Goal: Communication & Community: Answer question/provide support

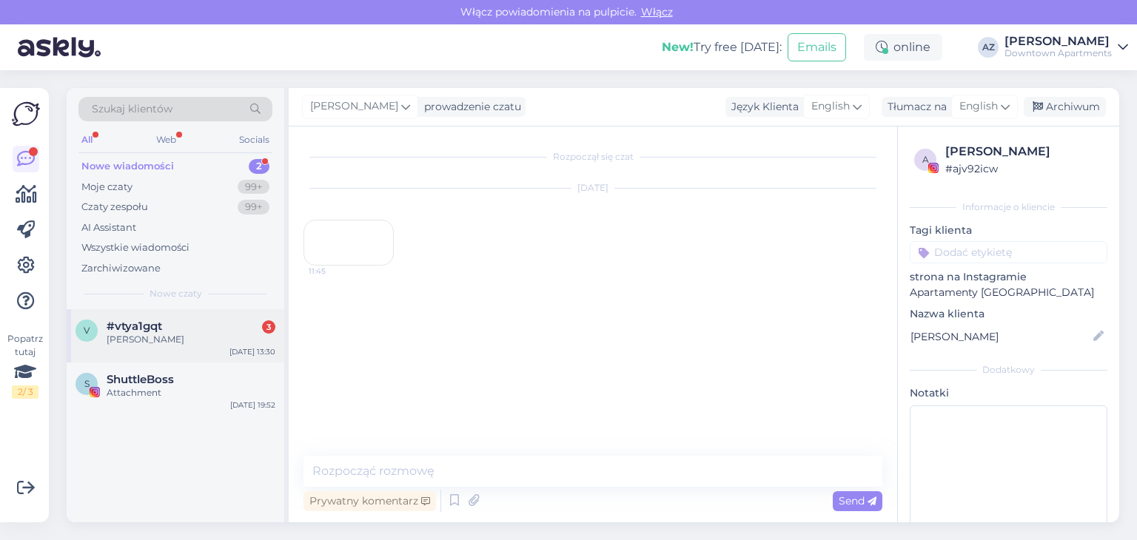
click at [175, 333] on div "[PERSON_NAME]" at bounding box center [191, 339] width 169 height 13
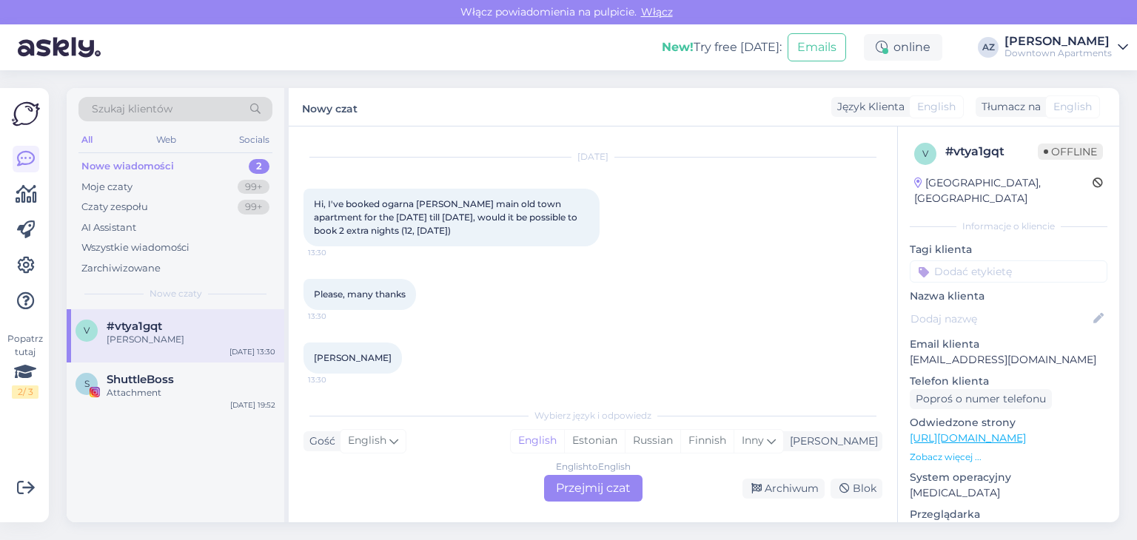
click at [583, 486] on div "English to English Przejmij czat" at bounding box center [593, 488] width 98 height 27
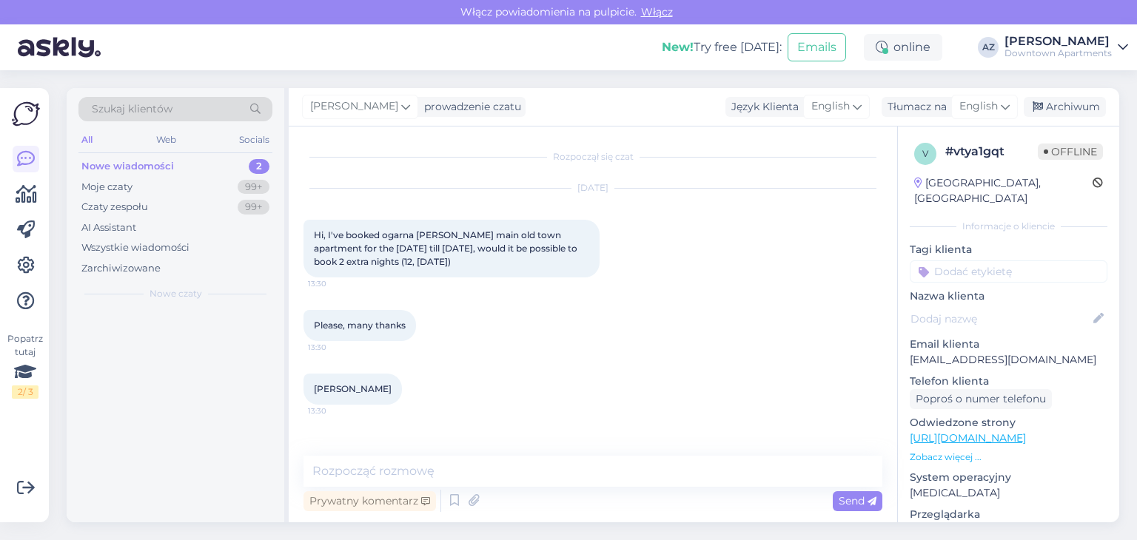
scroll to position [0, 0]
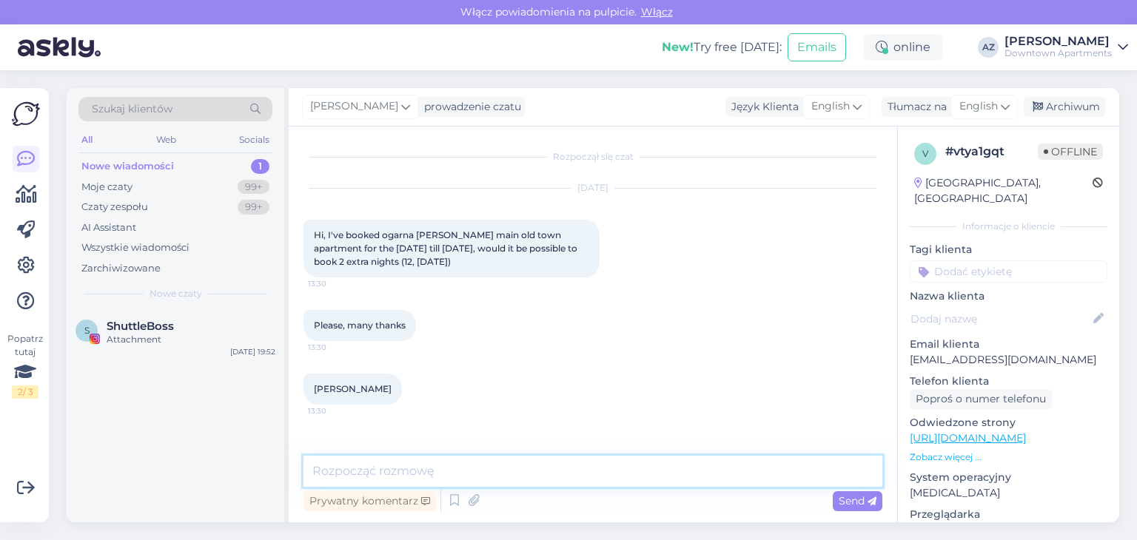
click at [397, 474] on textarea at bounding box center [593, 471] width 579 height 31
type textarea "H"
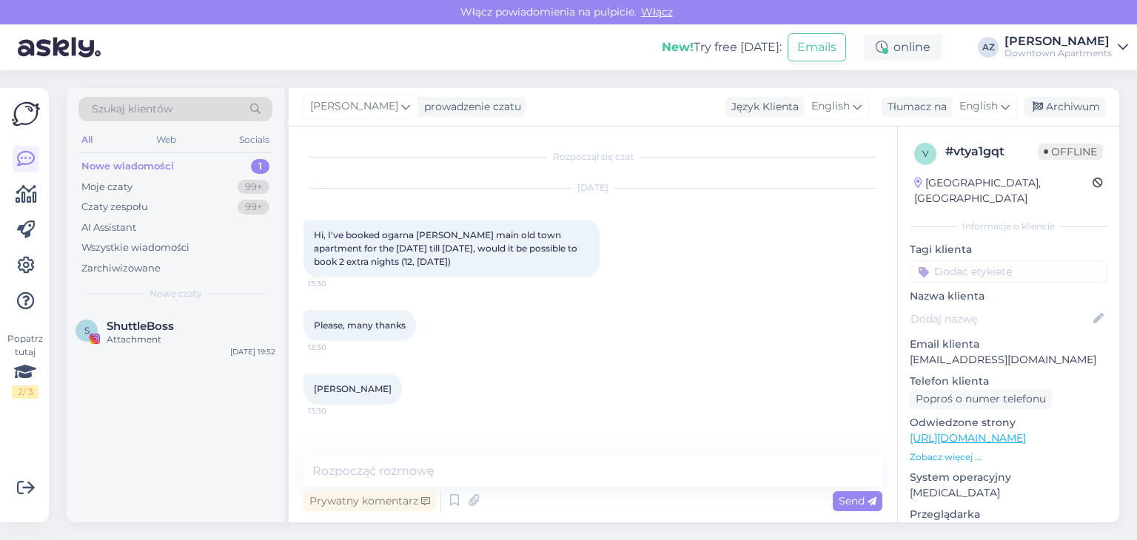
click at [495, 500] on div "Prywatny komentarz Send" at bounding box center [593, 501] width 579 height 28
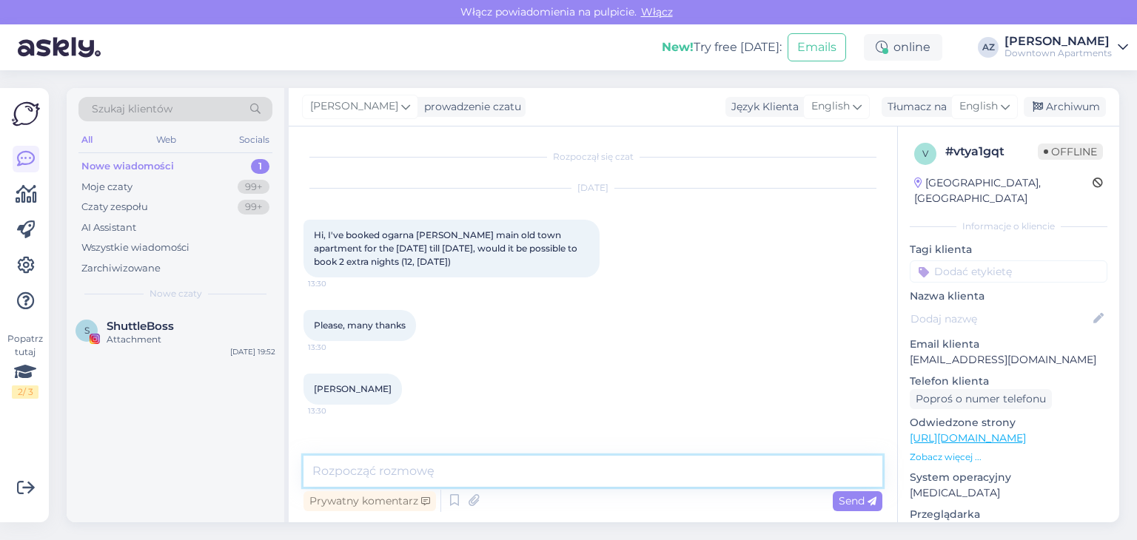
click at [386, 469] on textarea at bounding box center [593, 471] width 579 height 31
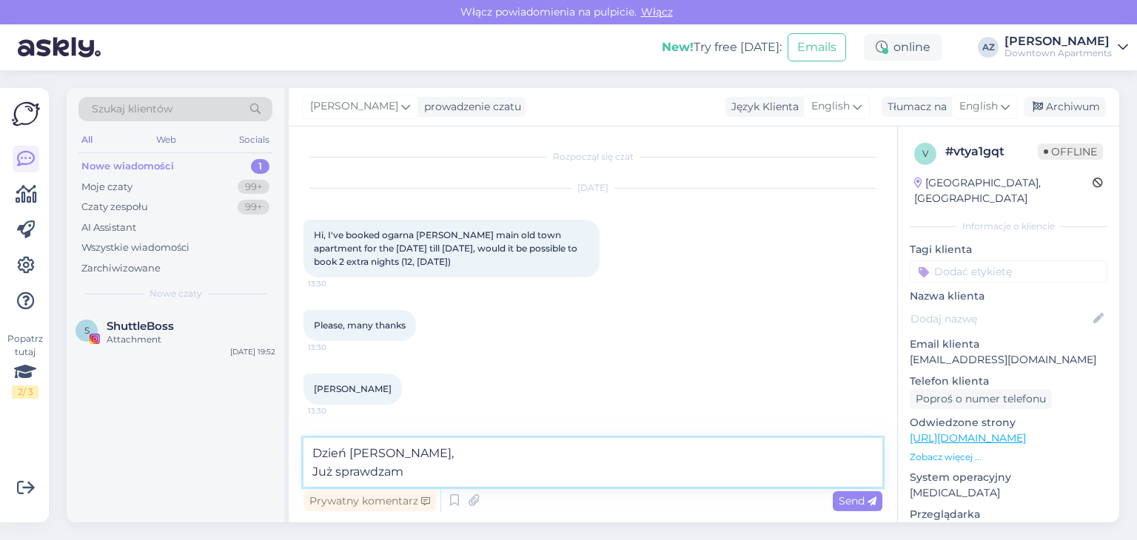
type textarea "Dzień [PERSON_NAME], Już sprawdzam"
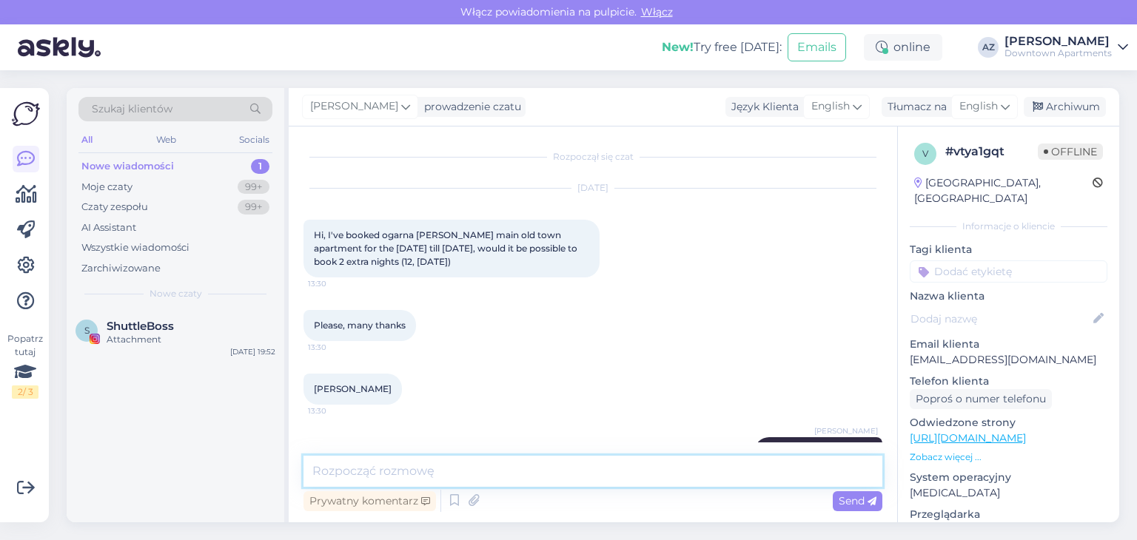
scroll to position [56, 0]
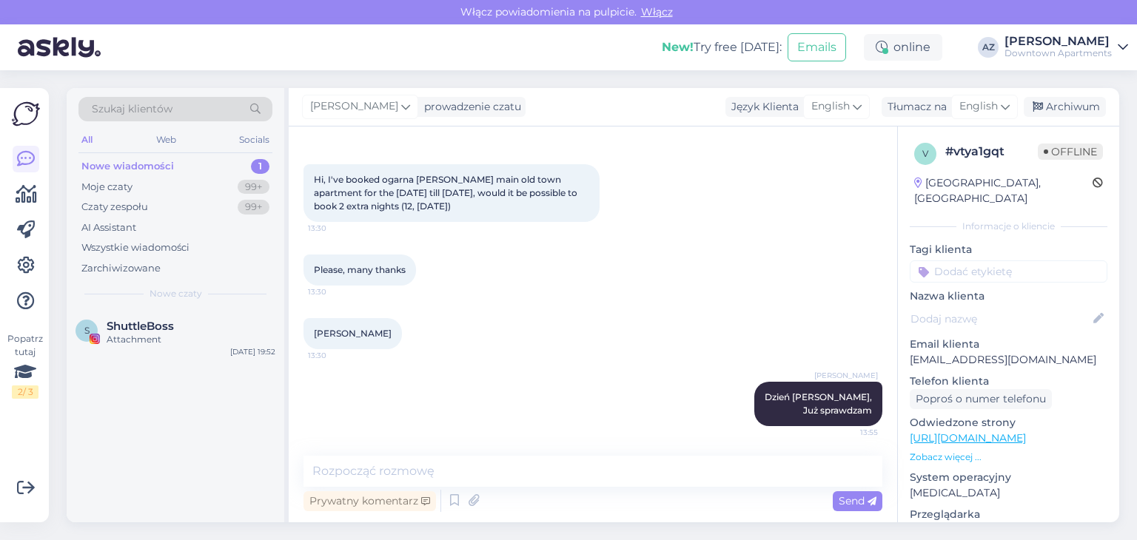
drag, startPoint x: 394, startPoint y: 333, endPoint x: 322, endPoint y: 332, distance: 71.8
click at [322, 332] on span "[PERSON_NAME]" at bounding box center [353, 333] width 78 height 11
click at [329, 329] on span "[PERSON_NAME]" at bounding box center [353, 333] width 78 height 11
drag, startPoint x: 313, startPoint y: 332, endPoint x: 394, endPoint y: 335, distance: 80.7
click at [394, 335] on div "[PERSON_NAME] 13:30" at bounding box center [353, 333] width 98 height 31
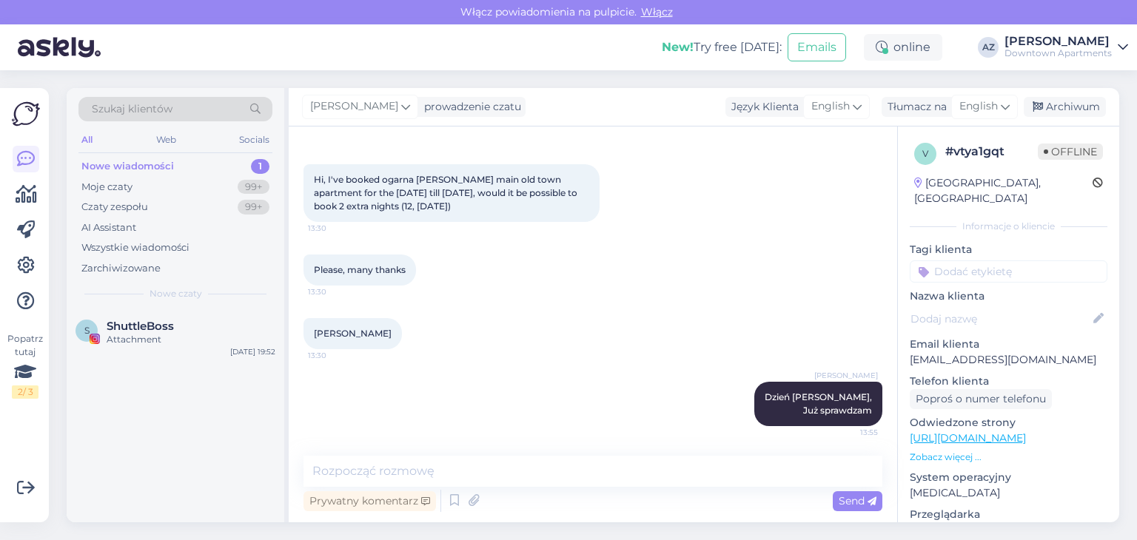
copy span "[PERSON_NAME]"
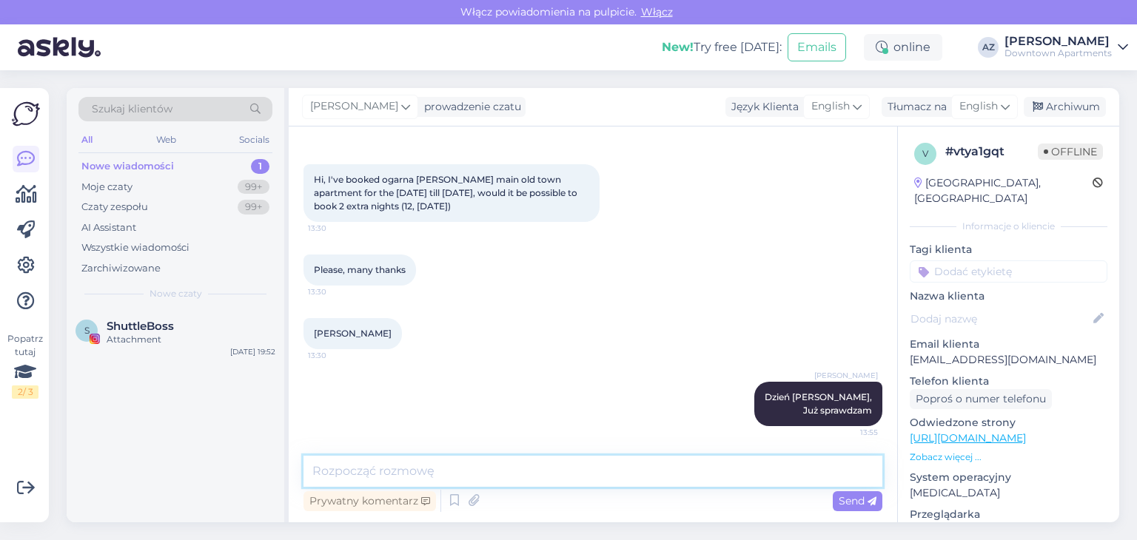
click at [413, 472] on textarea at bounding box center [593, 471] width 579 height 31
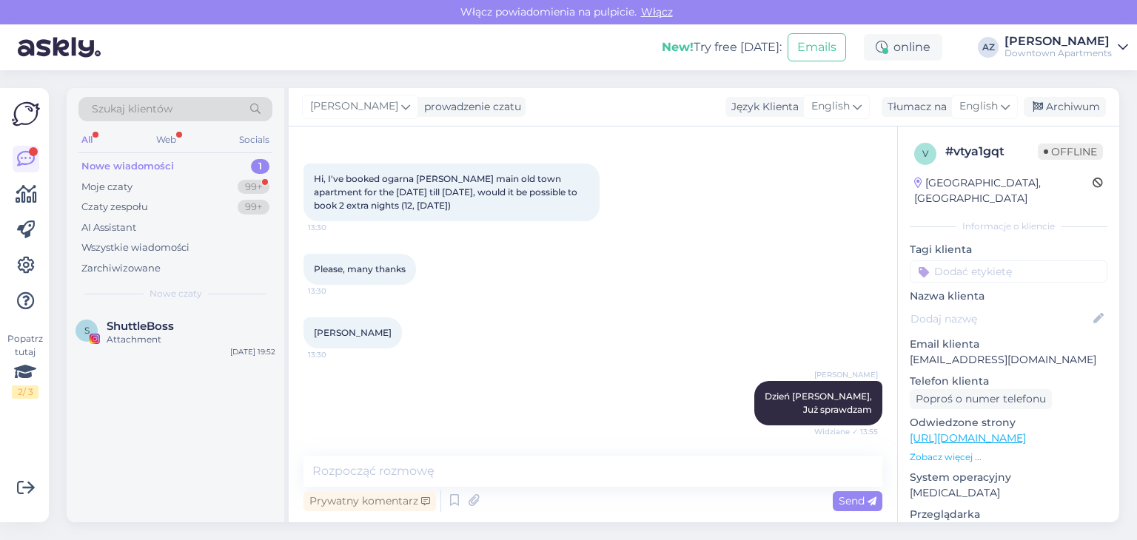
scroll to position [119, 0]
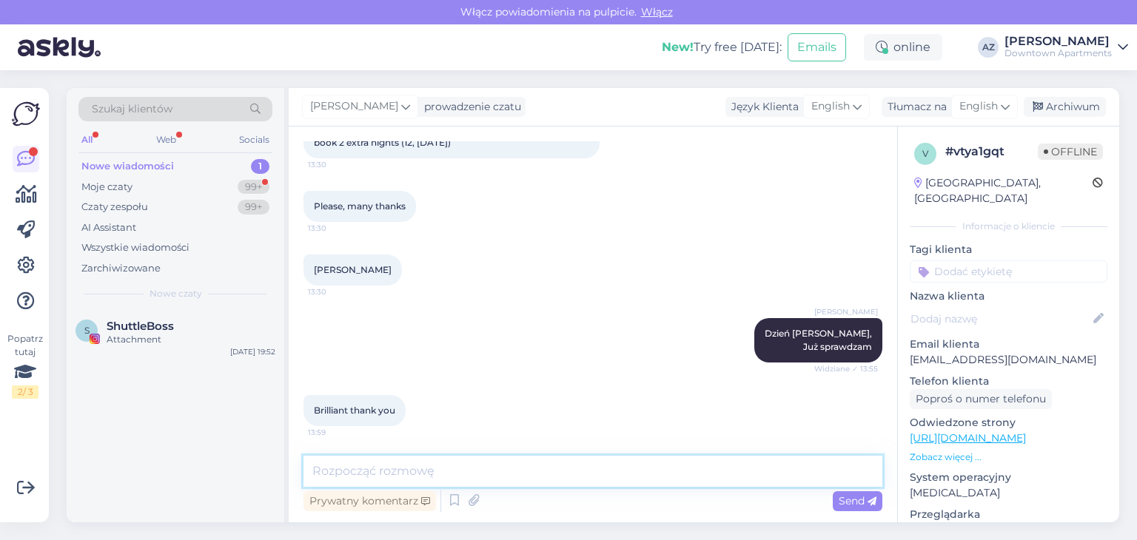
click at [331, 478] on textarea at bounding box center [593, 471] width 579 height 31
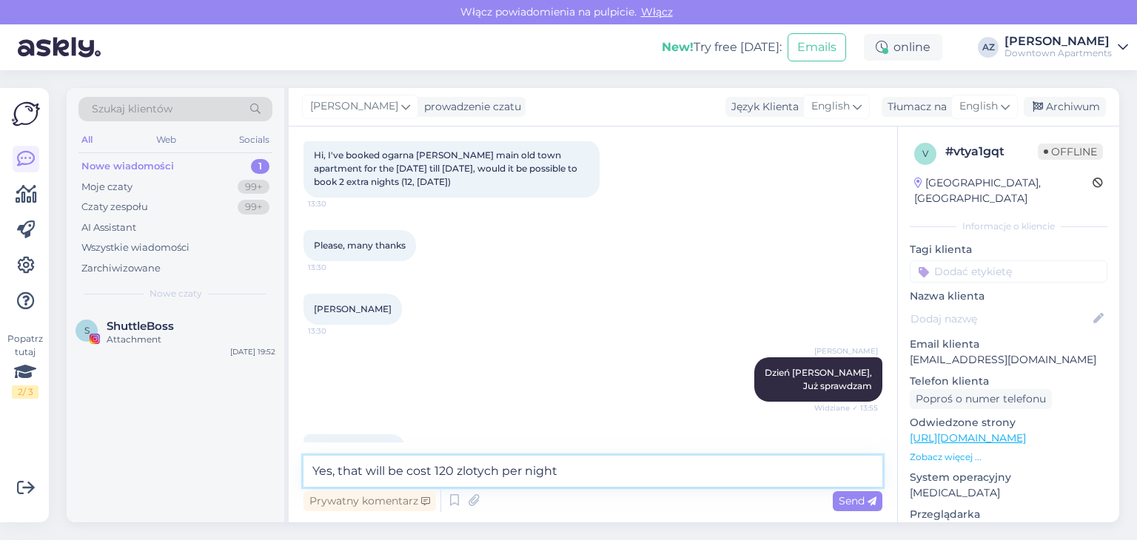
scroll to position [0, 0]
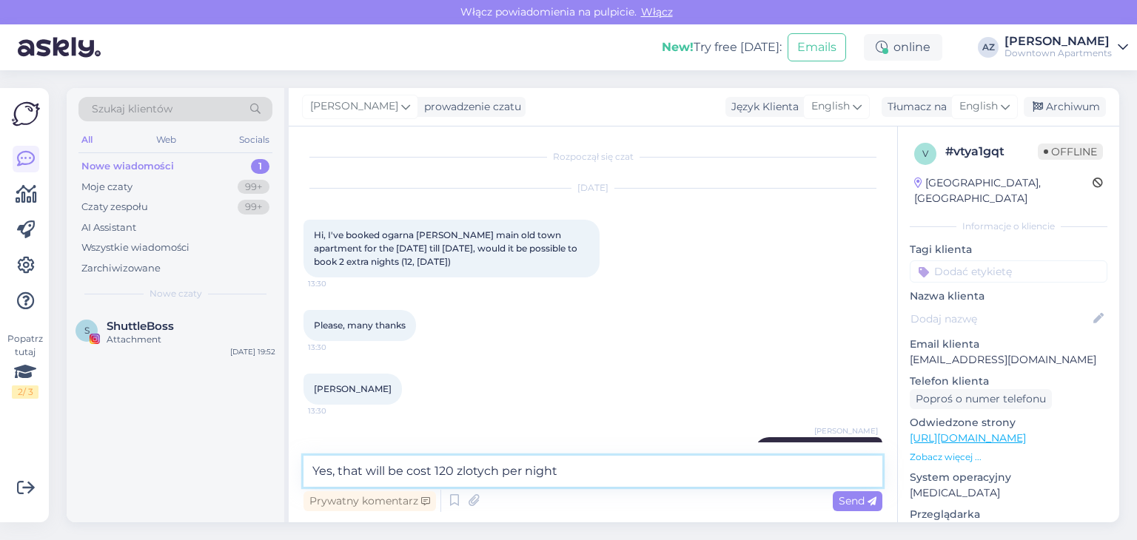
click at [591, 472] on textarea "Yes, that will be cost 120 zlotych per night" at bounding box center [593, 471] width 579 height 31
type textarea "Yes, that will be cost 120 zlotych per night . Your reservation will be untill …"
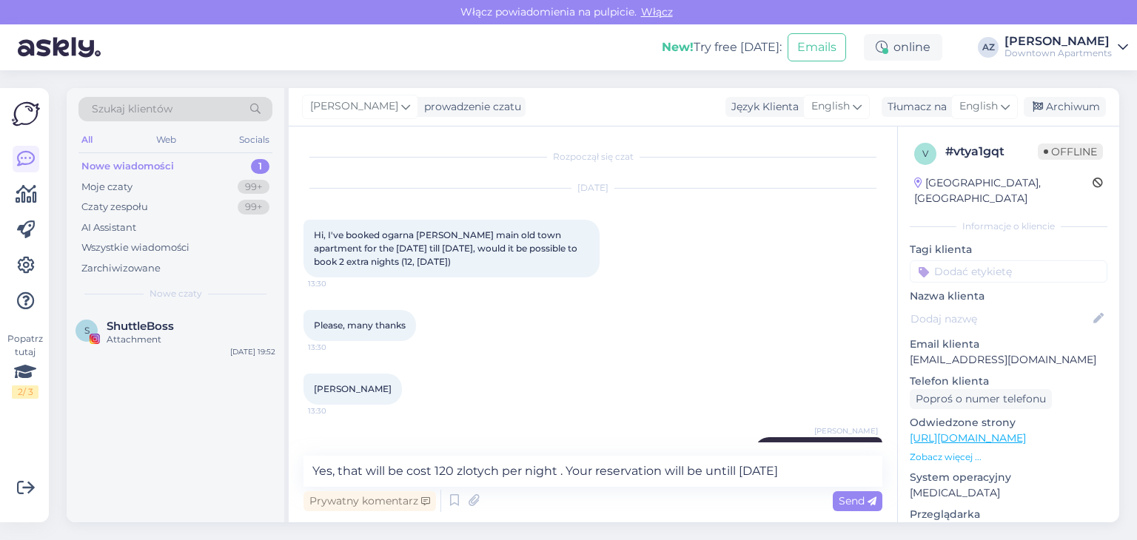
click at [842, 497] on span "Send" at bounding box center [858, 500] width 38 height 13
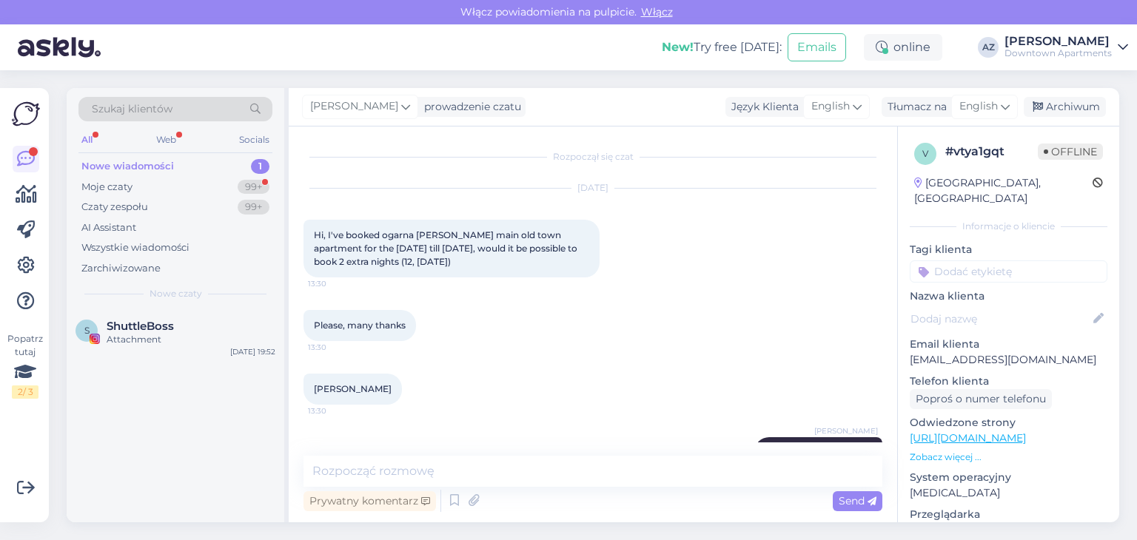
scroll to position [273, 0]
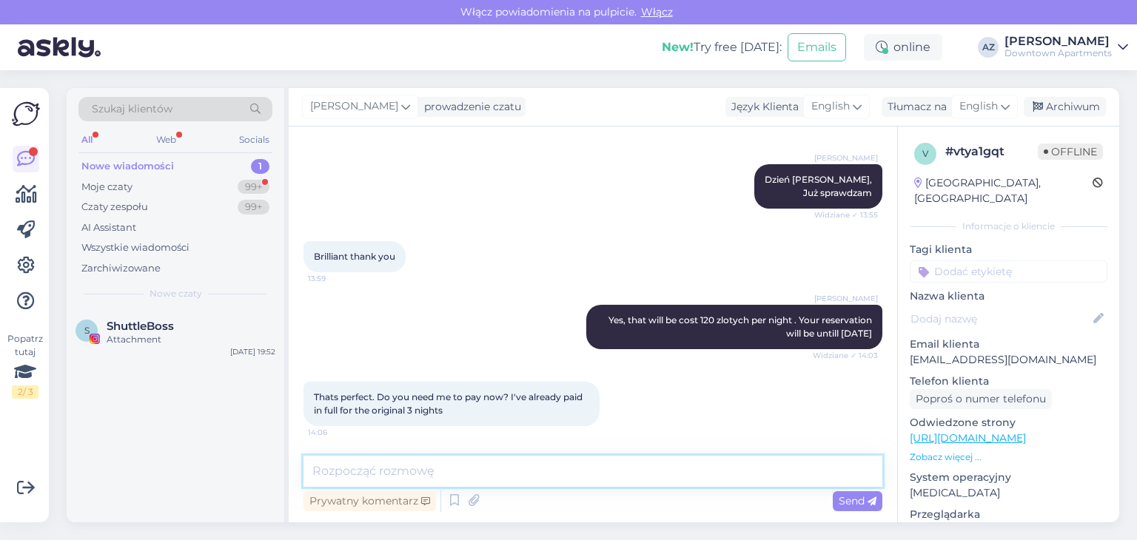
click at [366, 469] on textarea at bounding box center [593, 471] width 579 height 31
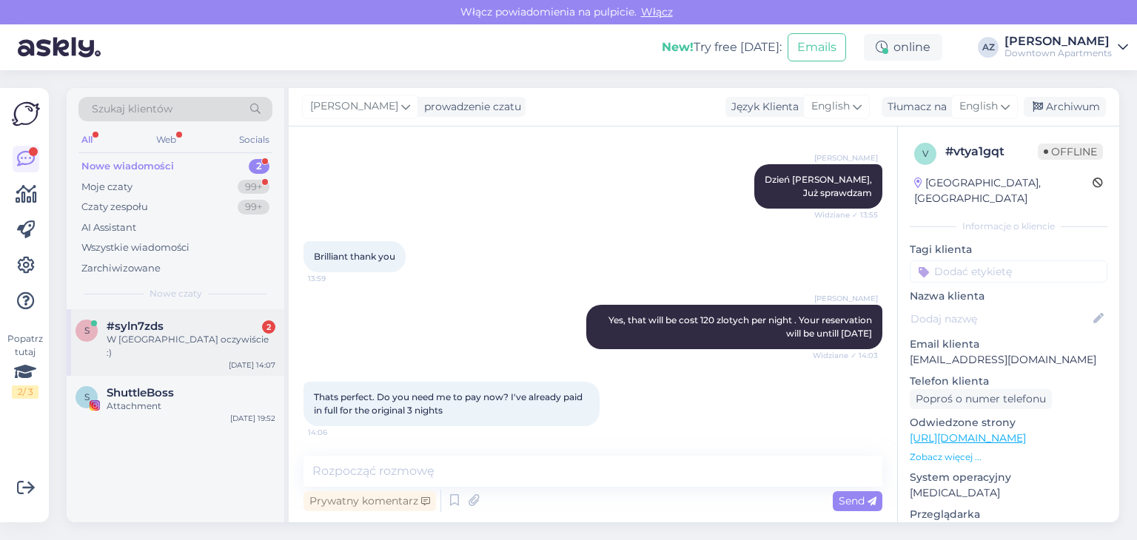
drag, startPoint x: 194, startPoint y: 328, endPoint x: 230, endPoint y: 332, distance: 36.5
click at [193, 328] on div "#syln7zds 2" at bounding box center [191, 326] width 169 height 13
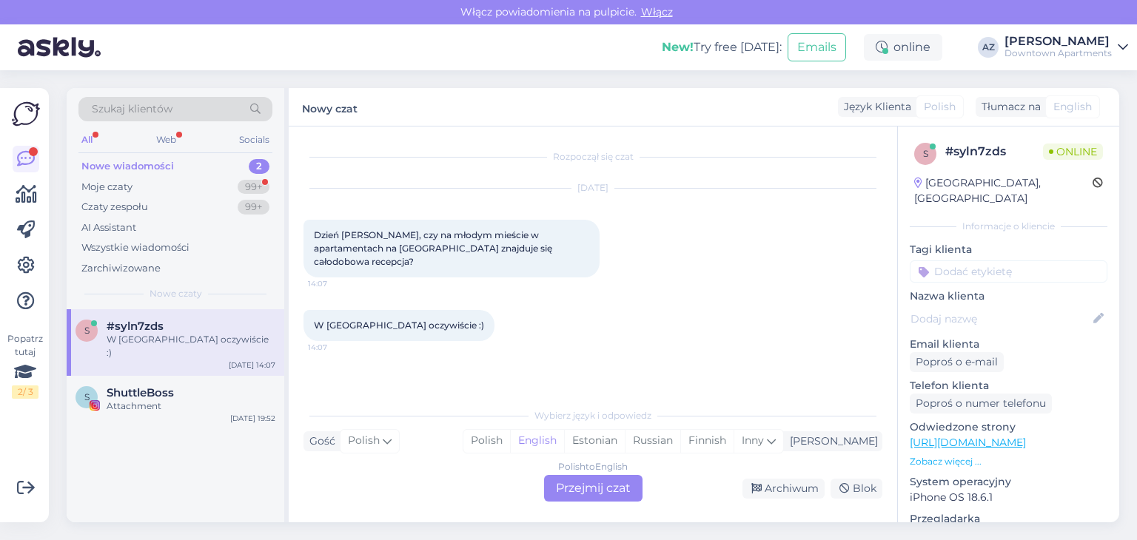
scroll to position [0, 0]
click at [590, 493] on div "Polish to English Przejmij czat" at bounding box center [593, 488] width 98 height 27
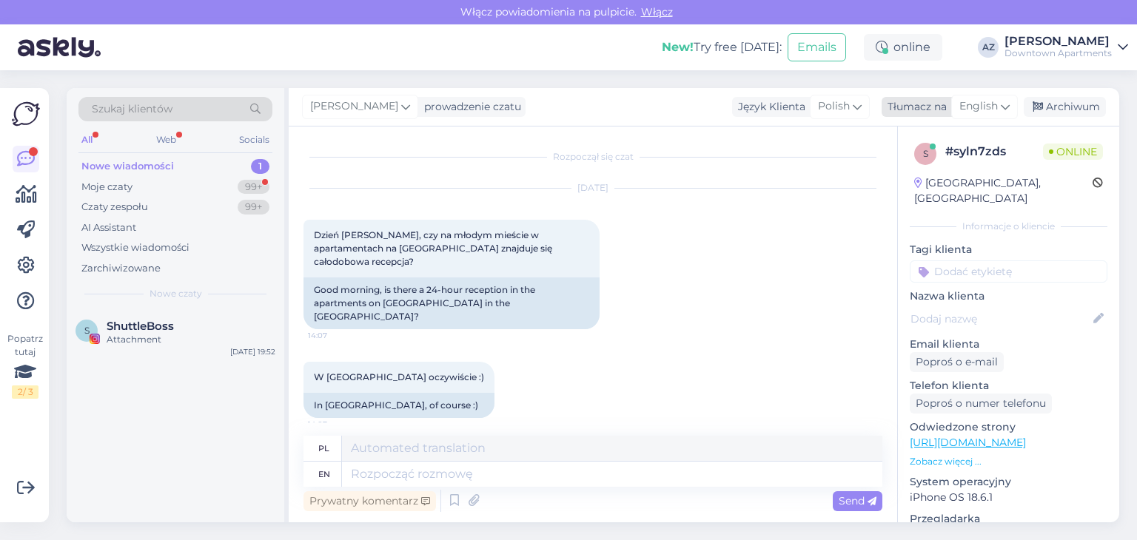
click at [965, 101] on span "English" at bounding box center [978, 106] width 38 height 16
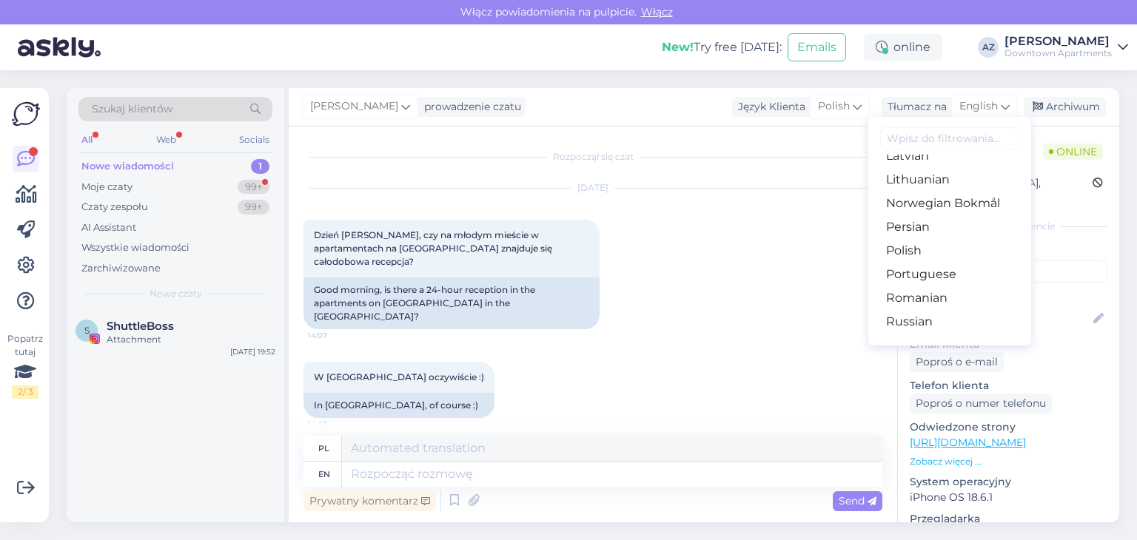
scroll to position [444, 0]
click at [918, 255] on link "Polish" at bounding box center [949, 250] width 163 height 24
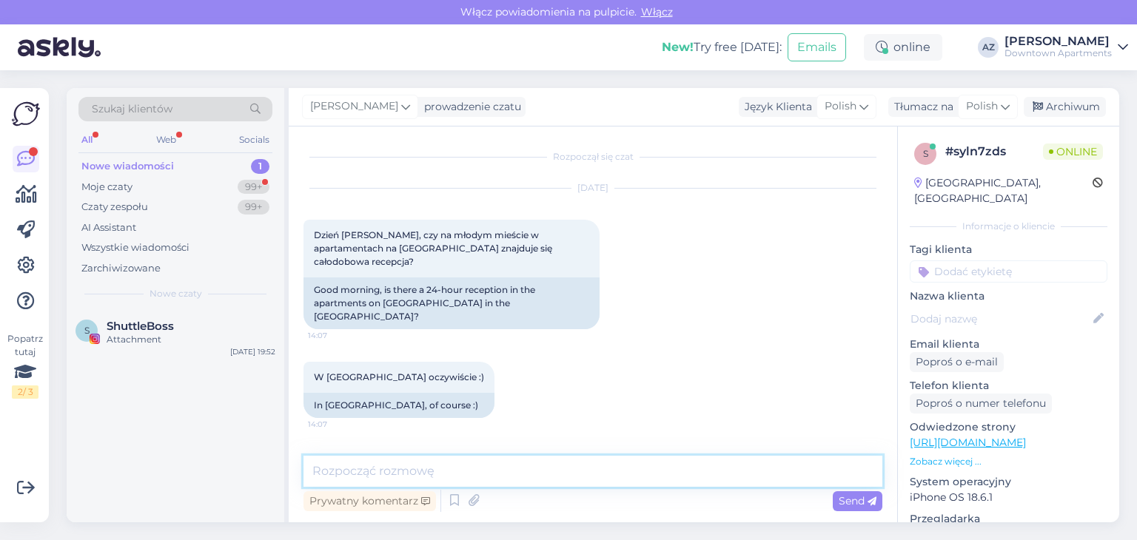
click at [399, 469] on textarea at bounding box center [593, 471] width 579 height 31
